Goal: Transaction & Acquisition: Purchase product/service

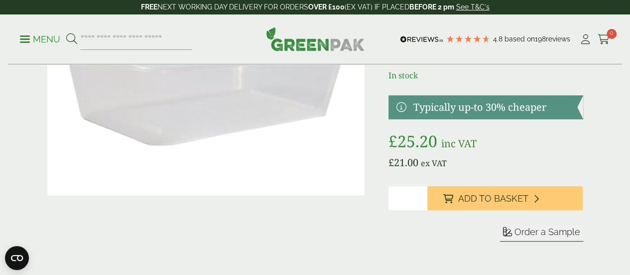
scroll to position [50, 0]
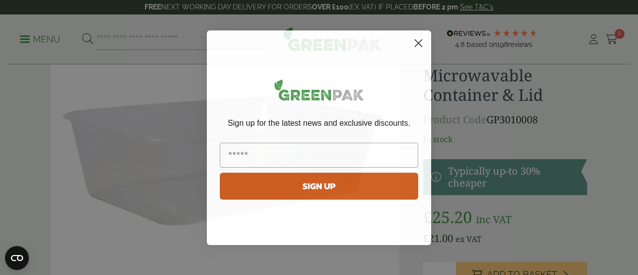
click at [420, 42] on icon "Close dialog" at bounding box center [418, 42] width 7 height 7
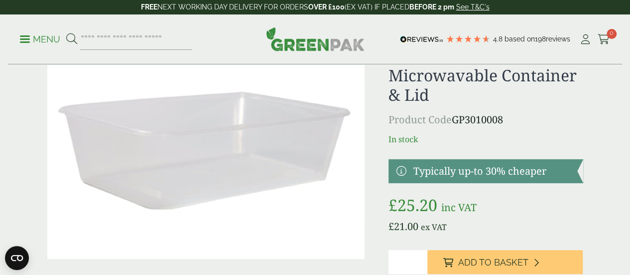
click at [41, 35] on p "Menu" at bounding box center [40, 39] width 40 height 12
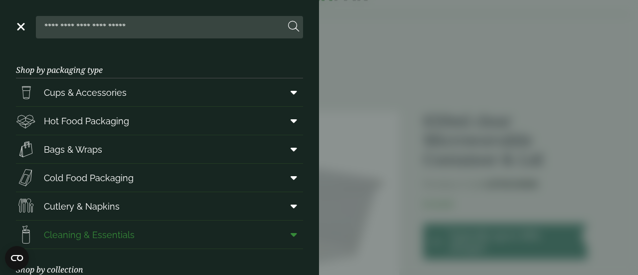
scroll to position [0, 0]
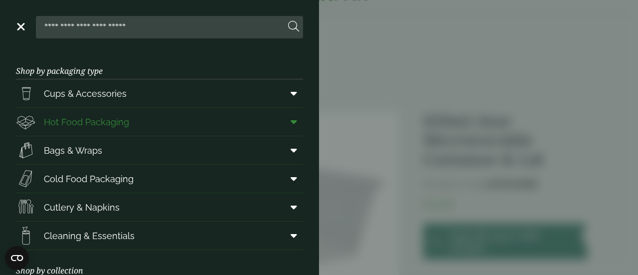
click at [291, 124] on icon at bounding box center [294, 122] width 6 height 10
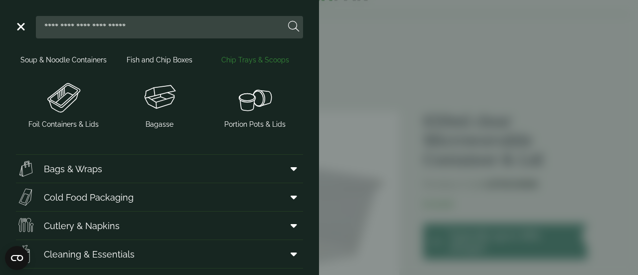
scroll to position [349, 0]
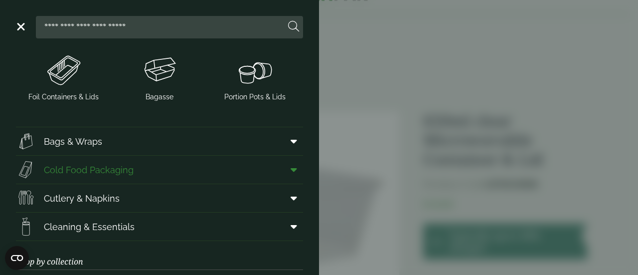
click at [291, 170] on icon at bounding box center [294, 169] width 6 height 10
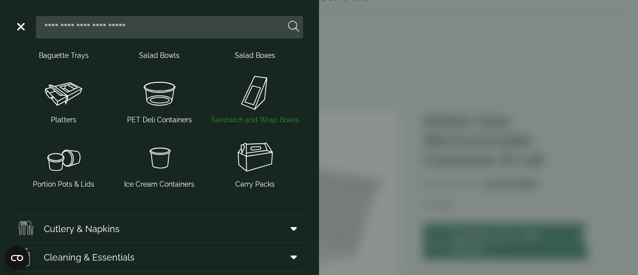
scroll to position [548, 0]
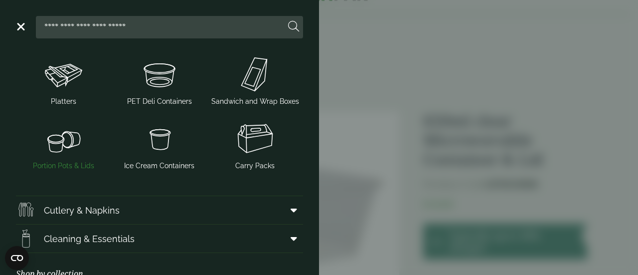
click at [68, 152] on img at bounding box center [64, 139] width 88 height 40
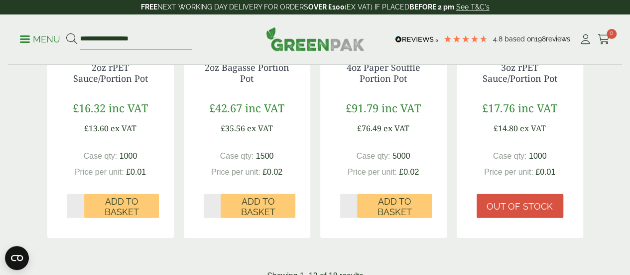
scroll to position [1096, 0]
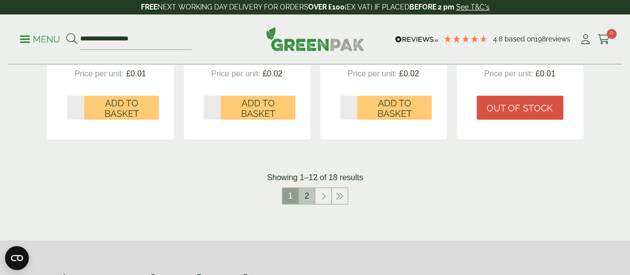
click at [308, 204] on link "2" at bounding box center [307, 196] width 16 height 16
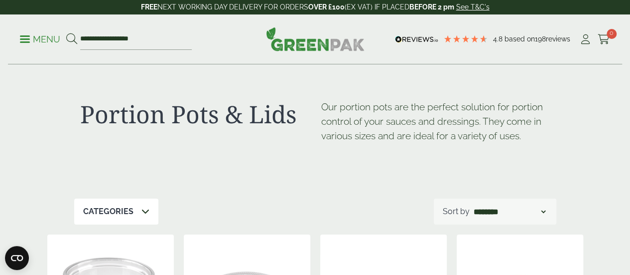
click at [77, 37] on icon at bounding box center [71, 38] width 11 height 11
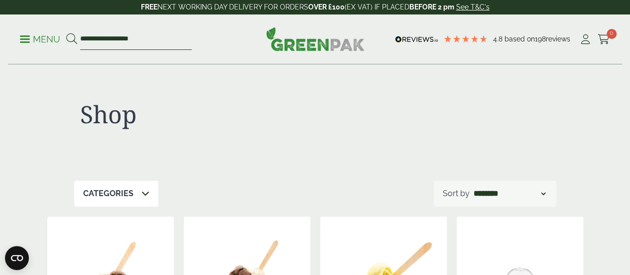
click at [164, 40] on input "**********" at bounding box center [136, 39] width 112 height 21
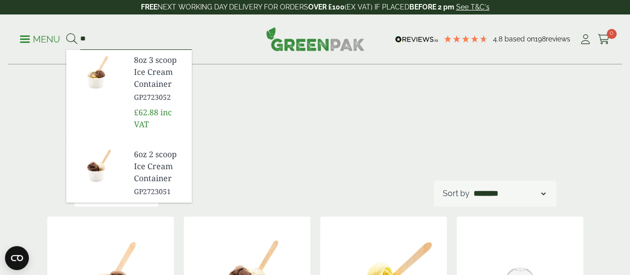
type input "*"
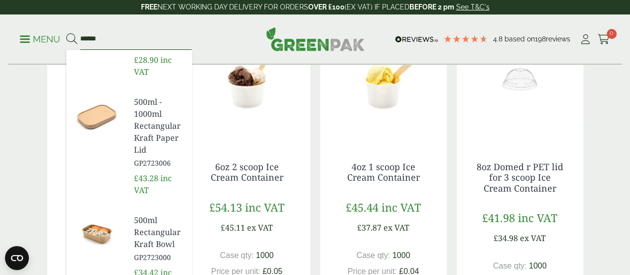
scroll to position [47, 0]
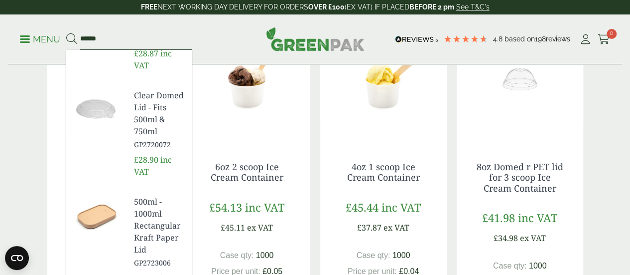
type input "******"
click at [66, 33] on button at bounding box center [71, 39] width 11 height 13
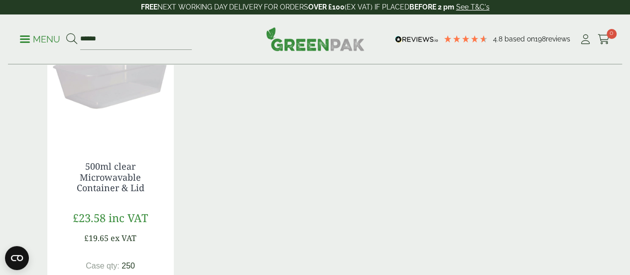
scroll to position [897, 0]
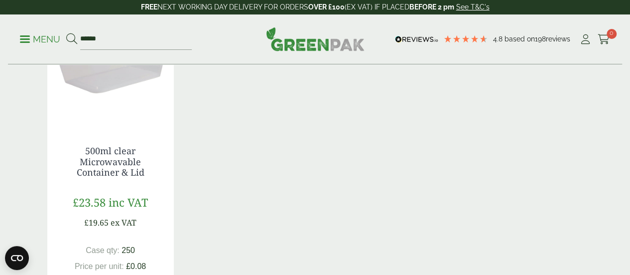
click at [112, 94] on img at bounding box center [110, 62] width 127 height 125
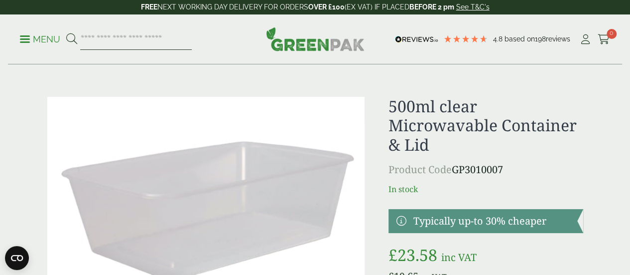
click at [189, 37] on input "search" at bounding box center [136, 39] width 112 height 21
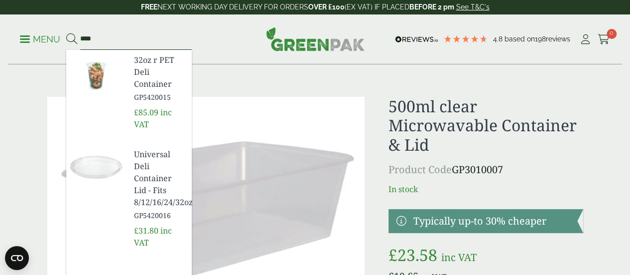
type input "****"
click at [66, 33] on button at bounding box center [71, 39] width 11 height 13
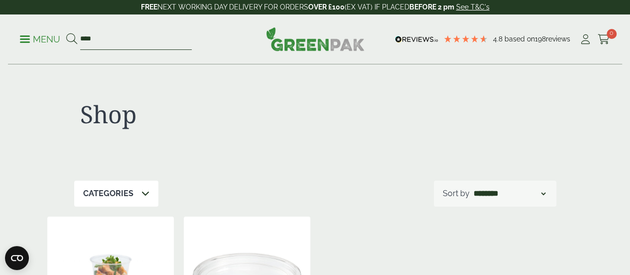
click at [161, 42] on input "****" at bounding box center [136, 39] width 112 height 21
type input "*"
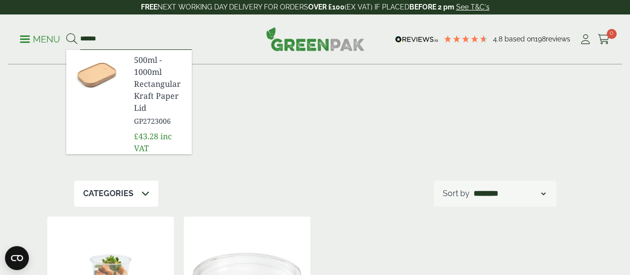
type input "******"
click at [66, 33] on button at bounding box center [71, 39] width 11 height 13
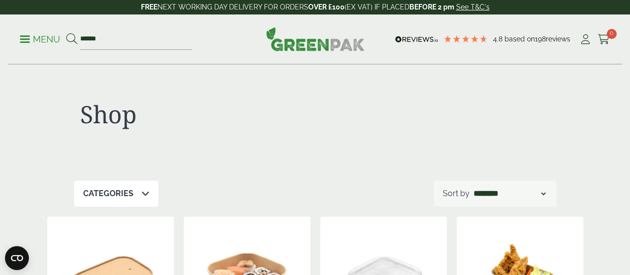
click at [56, 39] on p "Menu" at bounding box center [40, 39] width 40 height 12
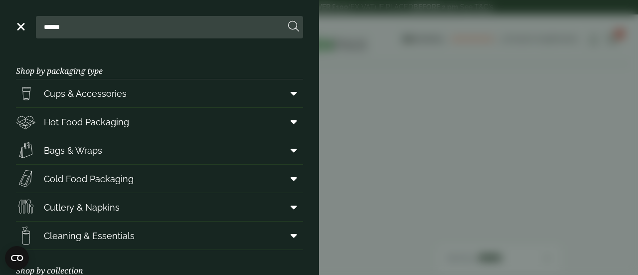
click at [381, 112] on aside "Close ****** Shop by packaging type Cups & Accessories Hot Drink Paper Cups Smo…" at bounding box center [319, 137] width 638 height 275
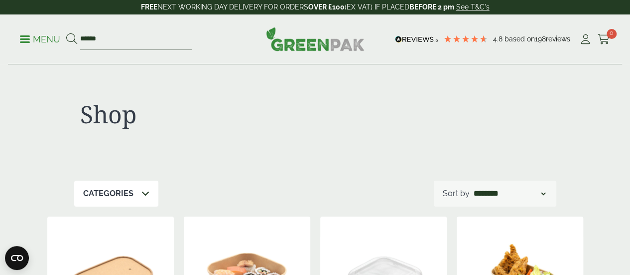
click at [43, 39] on p "Menu" at bounding box center [40, 39] width 40 height 12
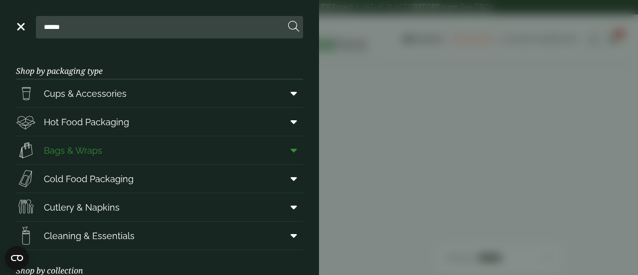
click at [291, 149] on icon at bounding box center [294, 150] width 6 height 10
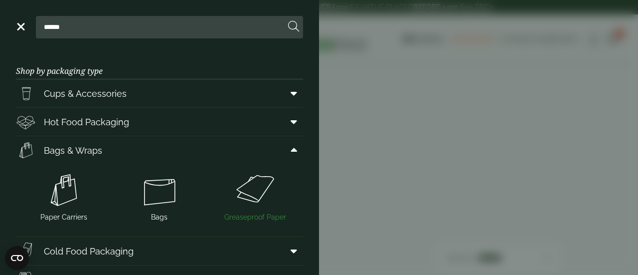
click at [260, 203] on img at bounding box center [255, 190] width 88 height 40
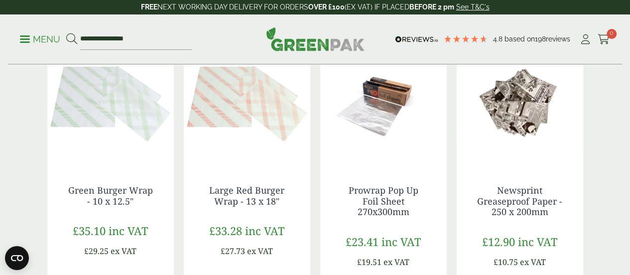
scroll to position [598, 0]
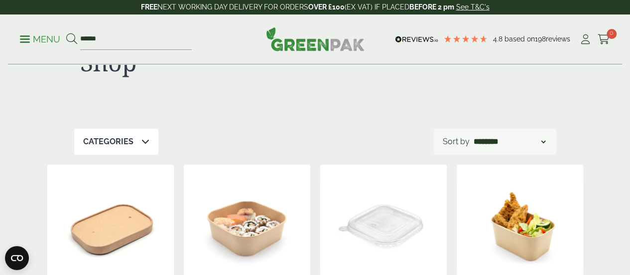
scroll to position [100, 0]
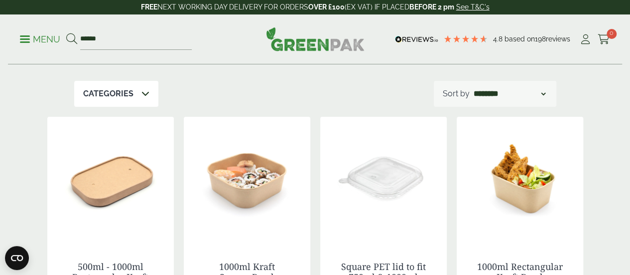
click at [149, 93] on div "Categories" at bounding box center [116, 94] width 84 height 26
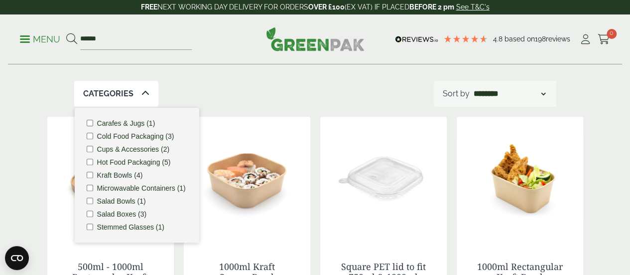
click at [158, 186] on label "Microwavable Containers (1)" at bounding box center [141, 187] width 89 height 7
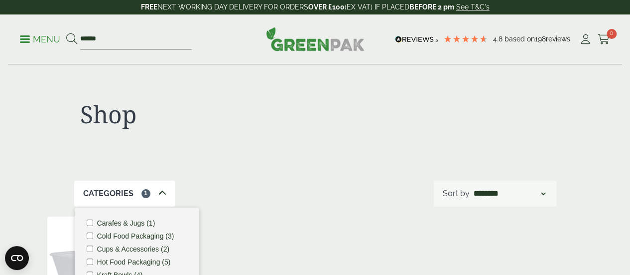
click at [228, 82] on div "Shop" at bounding box center [315, 123] width 482 height 116
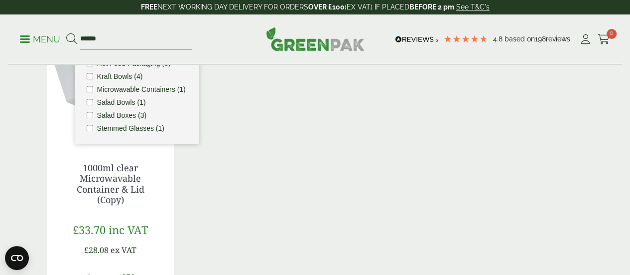
scroll to position [199, 0]
click at [44, 43] on p "Menu" at bounding box center [40, 39] width 40 height 12
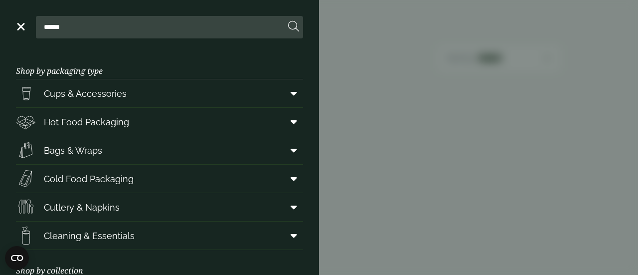
click at [15, 18] on header "Close ******" at bounding box center [159, 25] width 319 height 50
click at [19, 26] on link "Menu" at bounding box center [20, 26] width 10 height 10
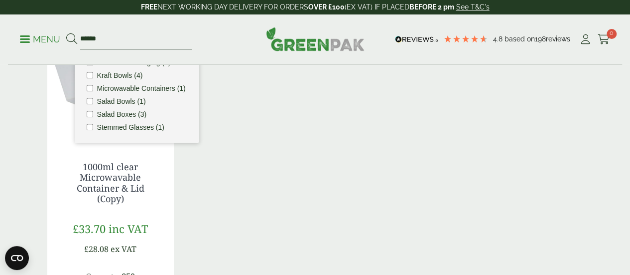
click at [317, 43] on img at bounding box center [315, 39] width 99 height 24
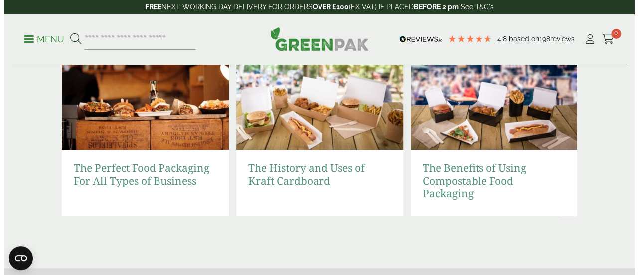
scroll to position [2043, 0]
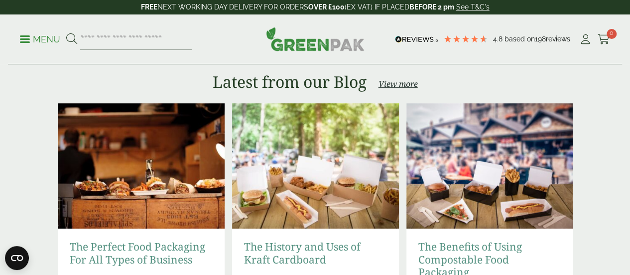
click at [32, 37] on p "Menu" at bounding box center [40, 39] width 40 height 12
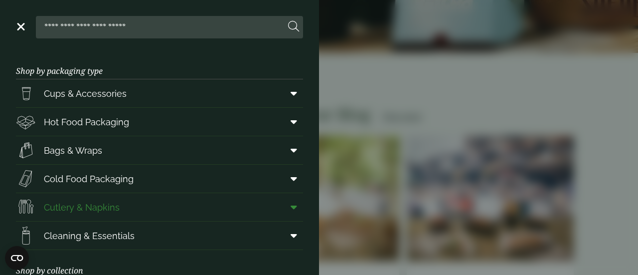
click at [290, 208] on span at bounding box center [292, 206] width 22 height 19
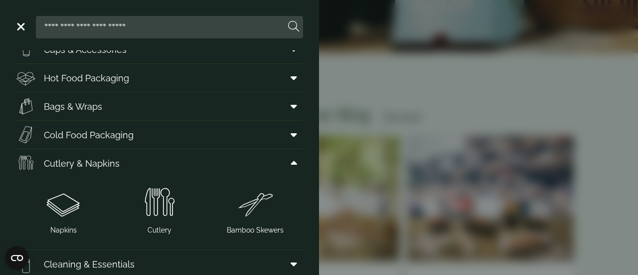
scroll to position [149, 0]
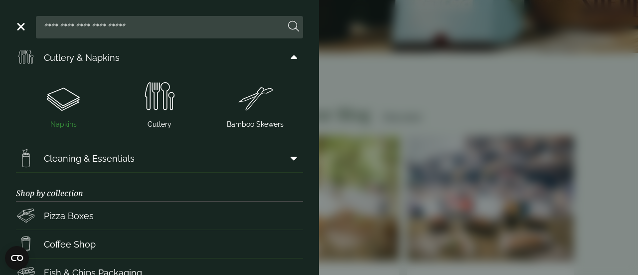
click at [70, 95] on img at bounding box center [64, 97] width 88 height 40
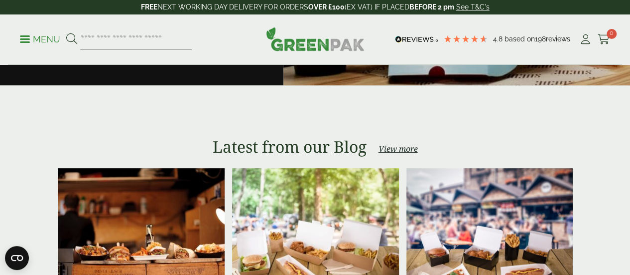
click at [52, 37] on p "Menu" at bounding box center [40, 39] width 40 height 12
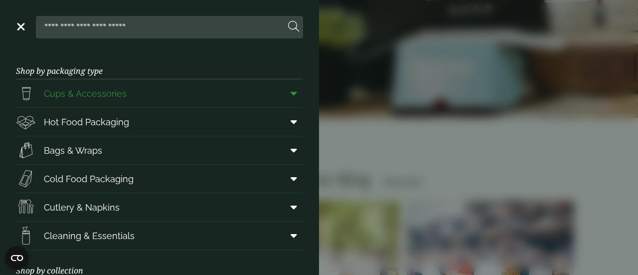
click at [107, 92] on span "Cups & Accessories" at bounding box center [85, 93] width 83 height 13
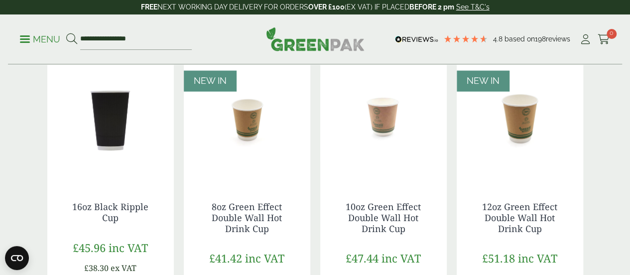
scroll to position [747, 0]
